Goal: Task Accomplishment & Management: Complete application form

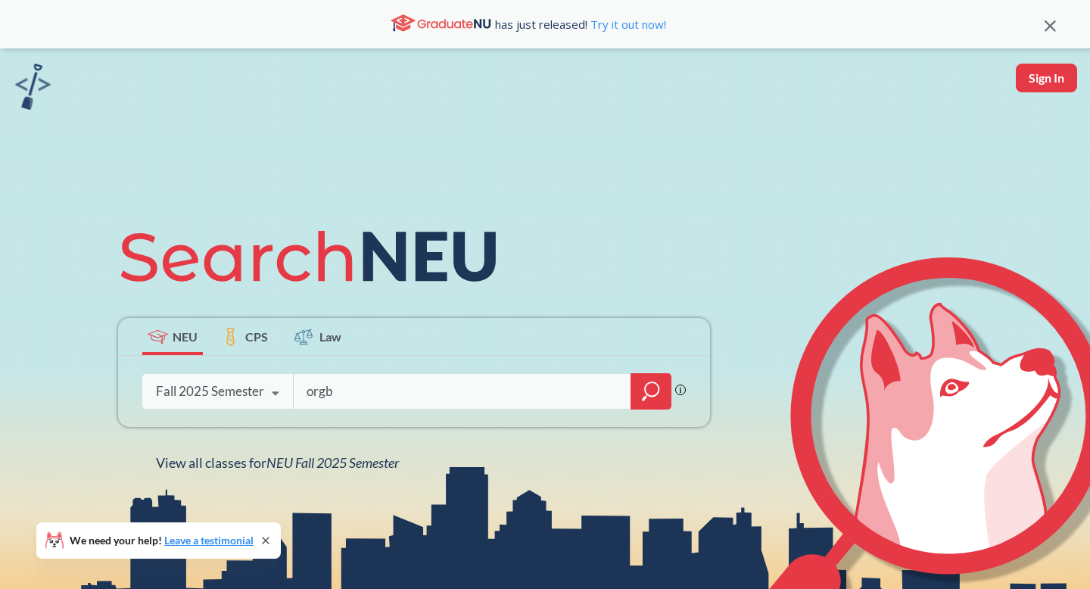
type input "orgb"
click at [669, 385] on div at bounding box center [651, 391] width 41 height 36
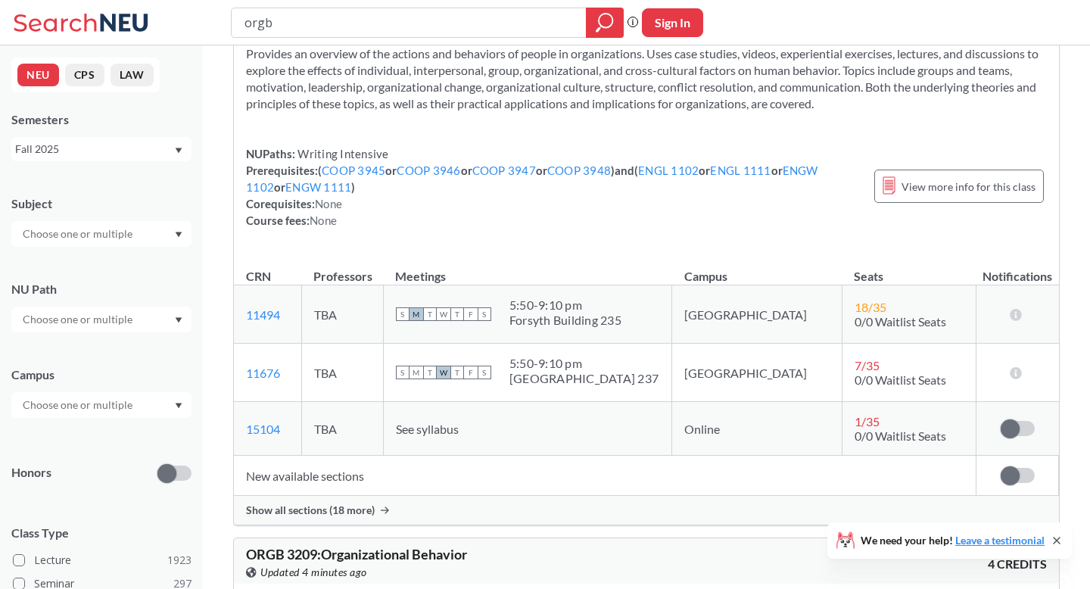
scroll to position [461, 0]
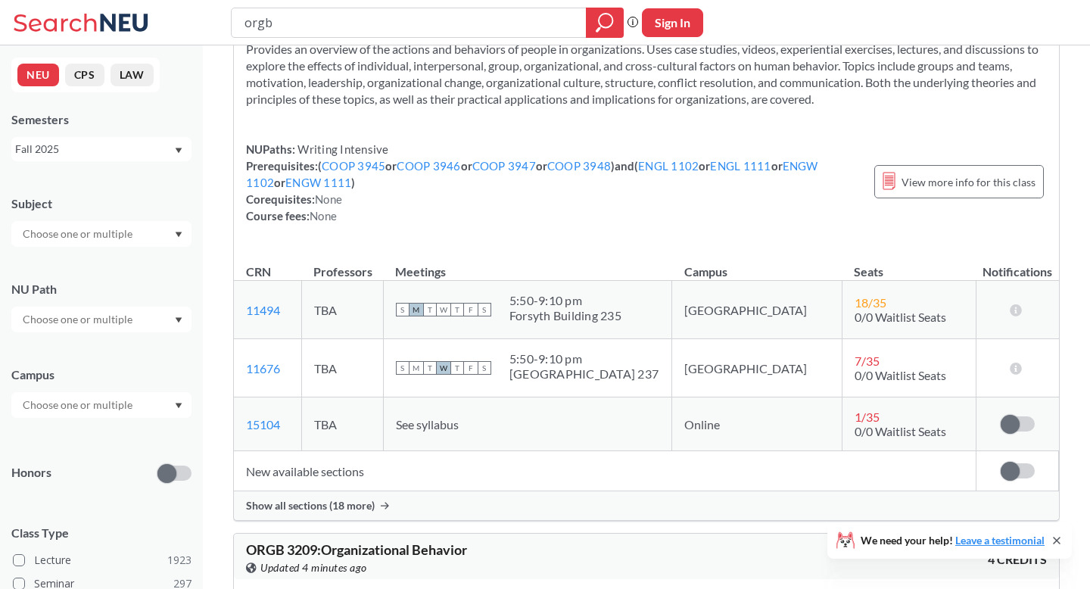
click at [348, 491] on div "Show all sections (18 more)" at bounding box center [646, 505] width 825 height 29
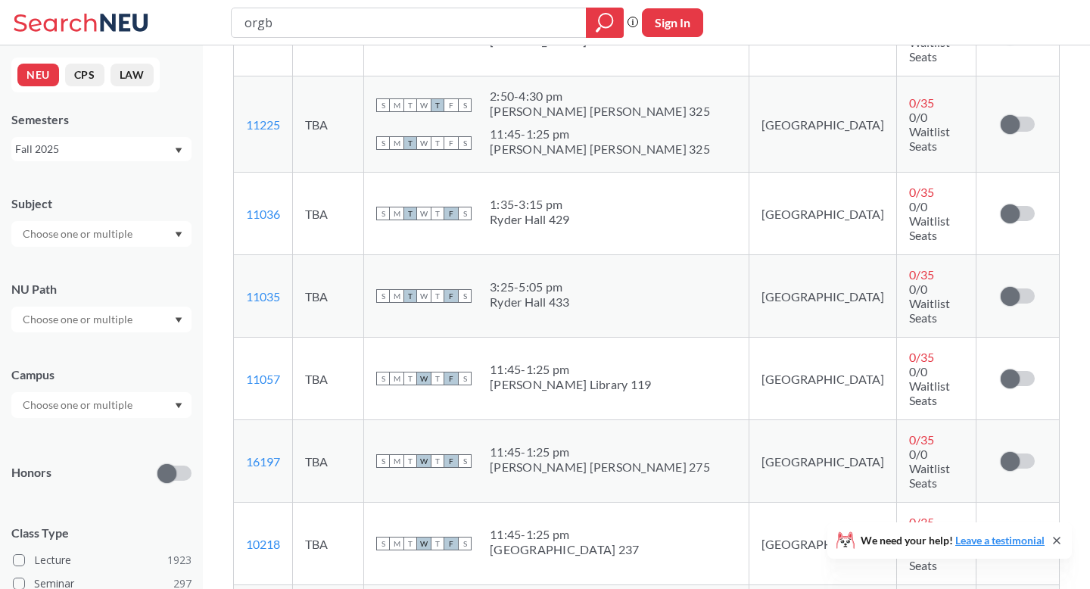
scroll to position [1667, 0]
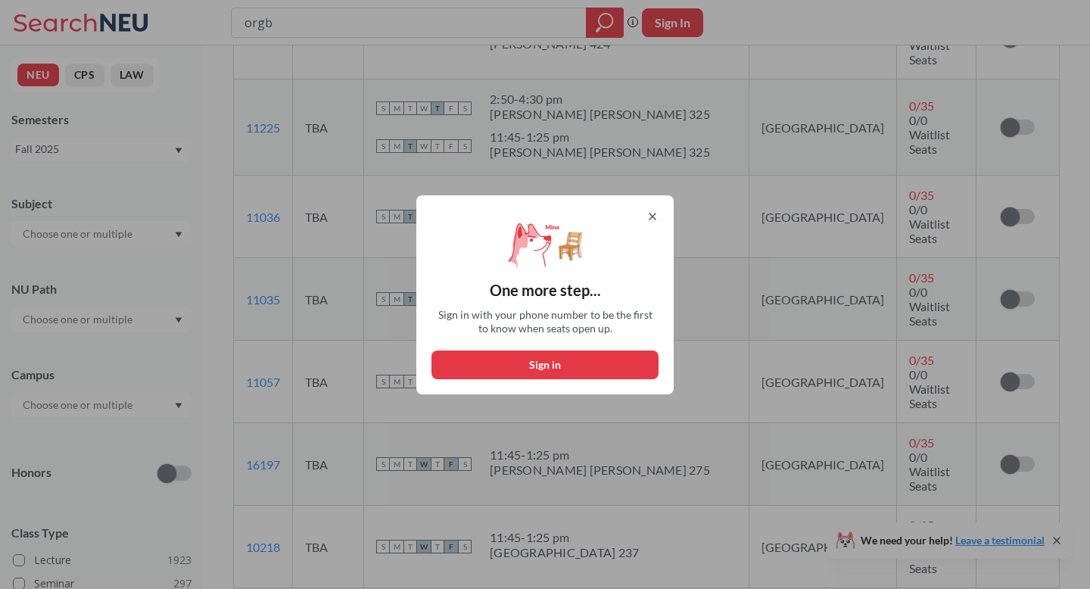
click at [803, 283] on div "One more step... Sign in with your phone number to be the first to know when se…" at bounding box center [545, 294] width 1090 height 589
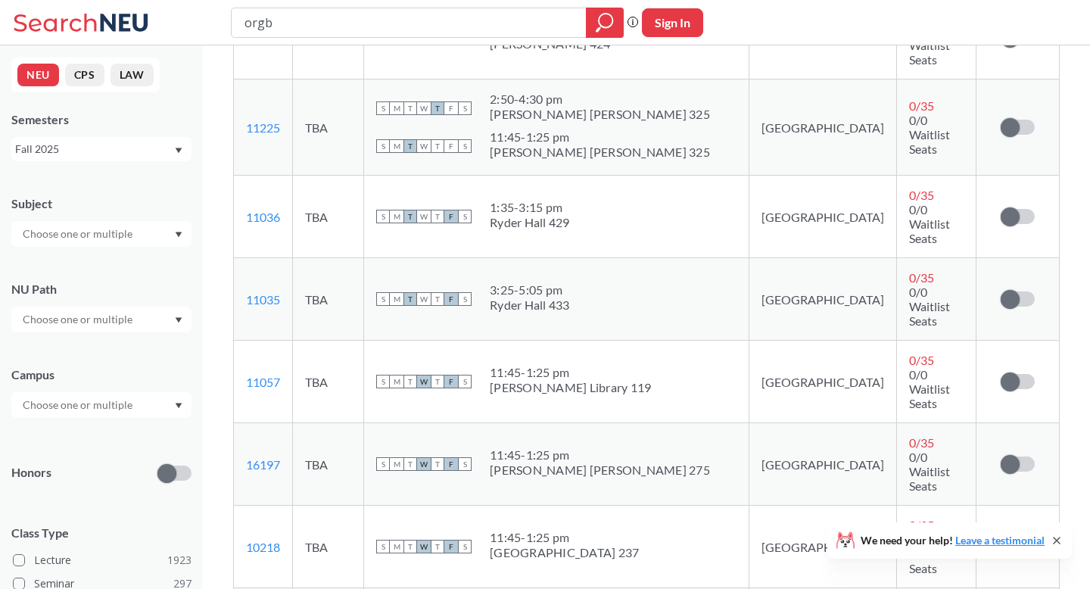
click at [681, 16] on button "Sign In" at bounding box center [672, 22] width 61 height 29
select select "US"
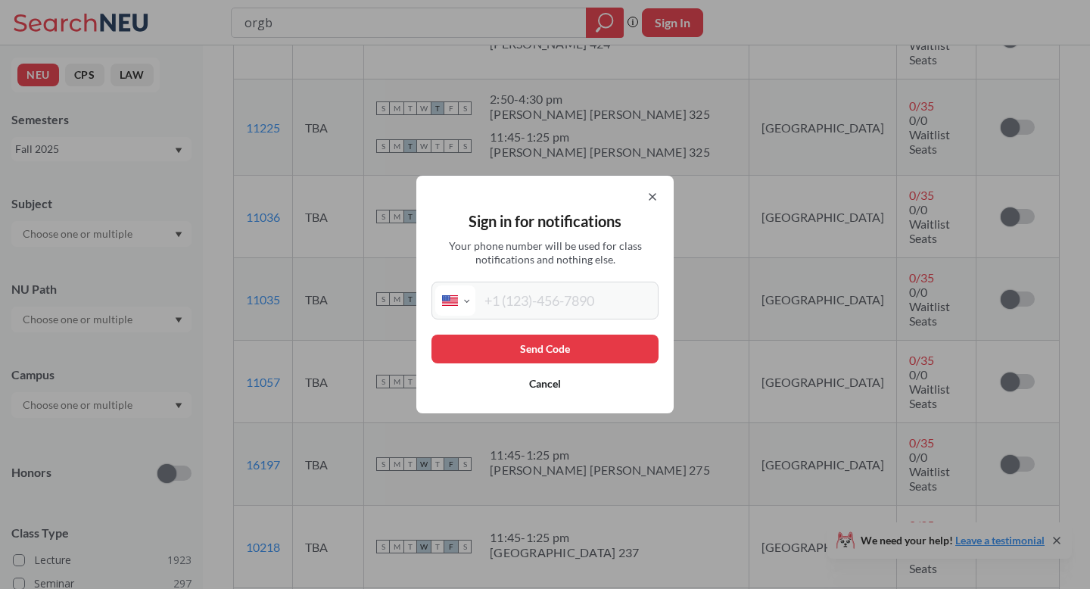
click at [547, 301] on input "tel" at bounding box center [564, 300] width 179 height 30
type input "[PHONE_NUMBER]"
click at [519, 350] on button "Send Code" at bounding box center [545, 349] width 227 height 29
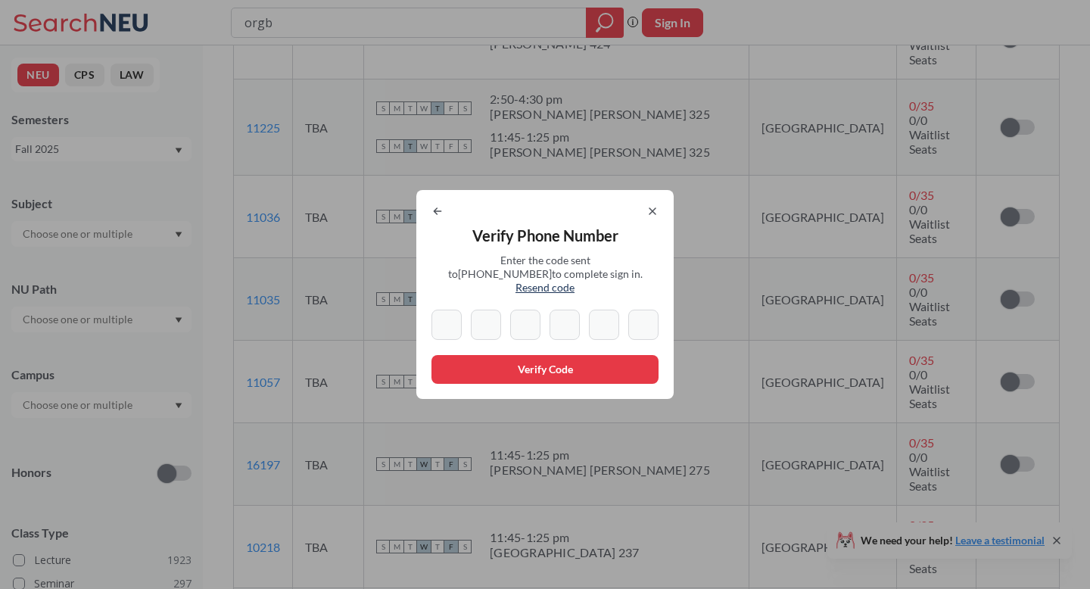
type input "0"
type input "2"
type input "4"
type input "5"
type input "4"
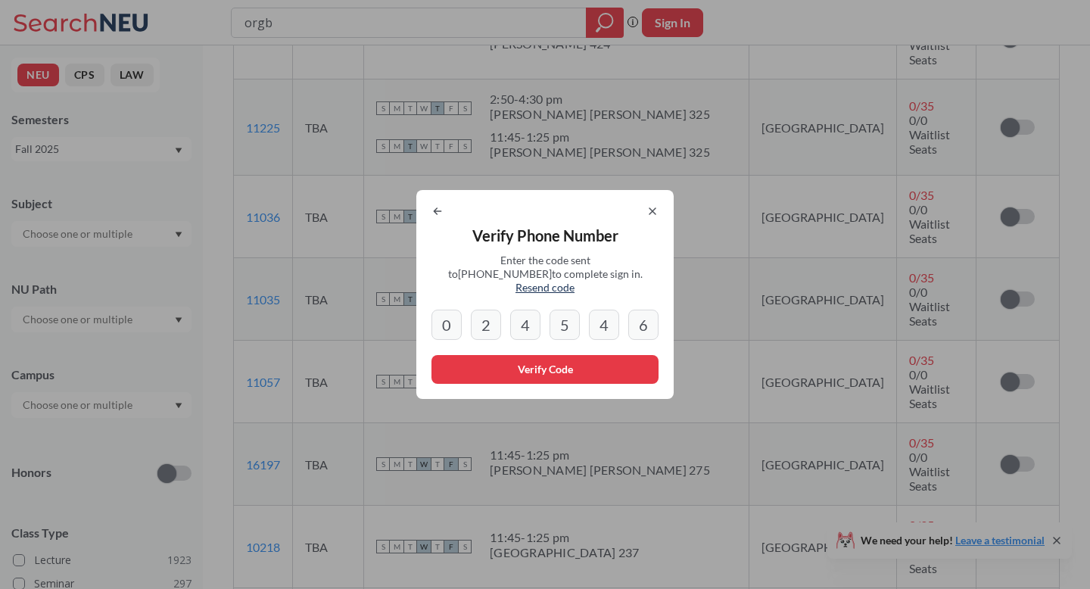
type input "6"
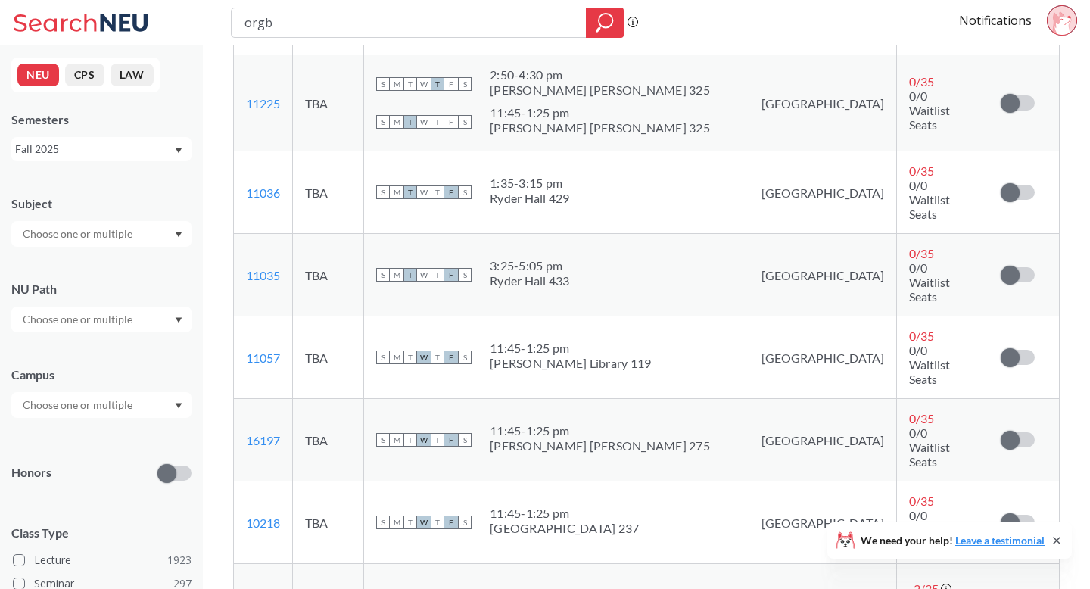
scroll to position [1700, 0]
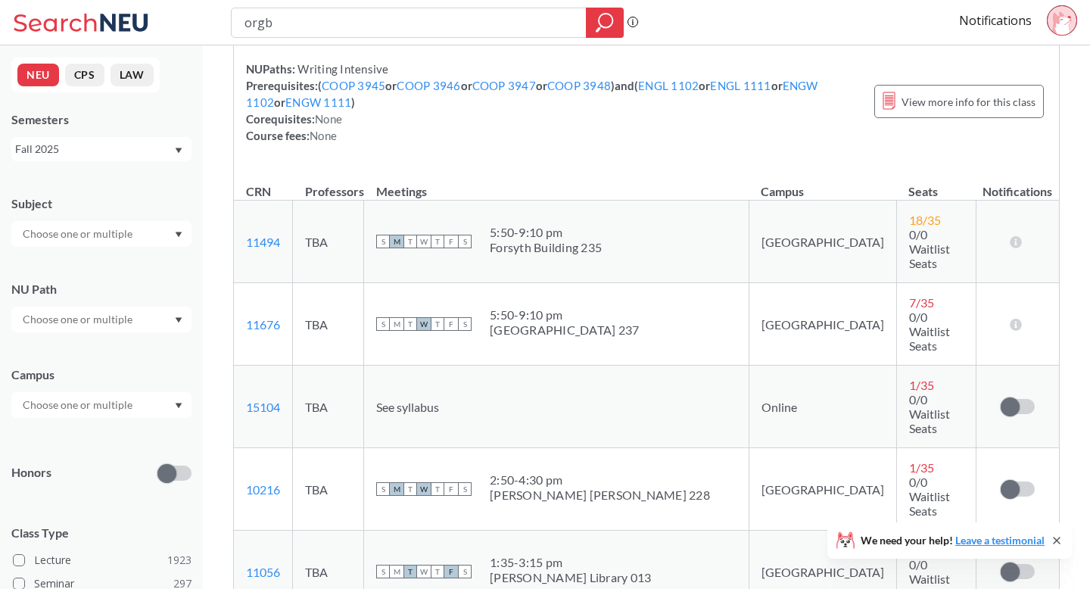
scroll to position [539, 0]
